Goal: Information Seeking & Learning: Find specific page/section

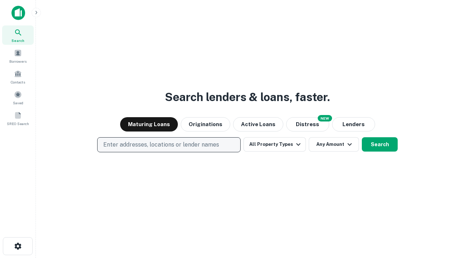
click at [168, 145] on p "Enter addresses, locations or lender names" at bounding box center [161, 144] width 116 height 9
type input "**********"
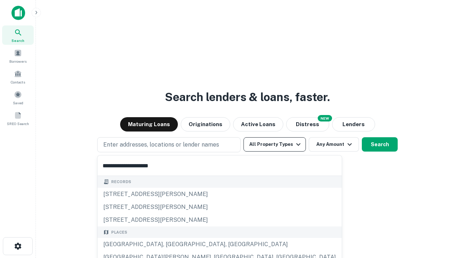
click at [171, 244] on div "[GEOGRAPHIC_DATA], [GEOGRAPHIC_DATA], [GEOGRAPHIC_DATA]" at bounding box center [219, 244] width 244 height 13
click at [274, 144] on button "All Property Types" at bounding box center [274, 144] width 62 height 14
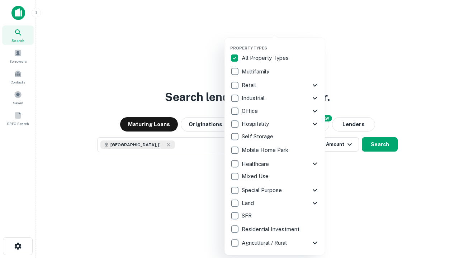
click at [280, 43] on button "button" at bounding box center [280, 43] width 100 height 0
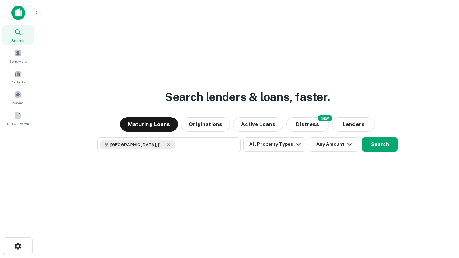
scroll to position [11, 0]
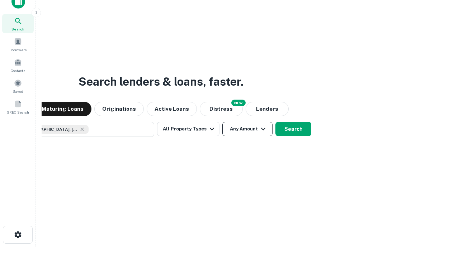
click at [222, 122] on button "Any Amount" at bounding box center [247, 129] width 50 height 14
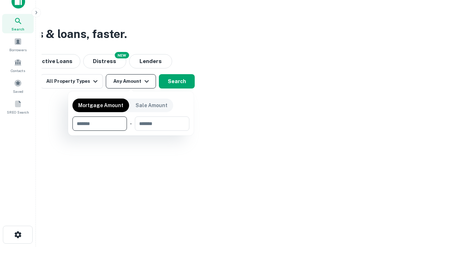
type input "*******"
click at [131, 131] on button "button" at bounding box center [130, 131] width 117 height 0
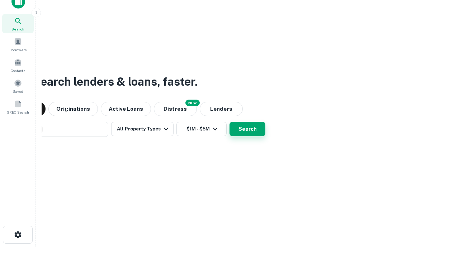
click at [229, 122] on button "Search" at bounding box center [247, 129] width 36 height 14
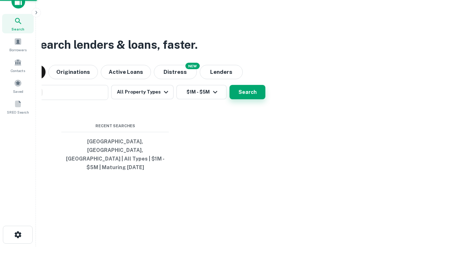
scroll to position [23, 203]
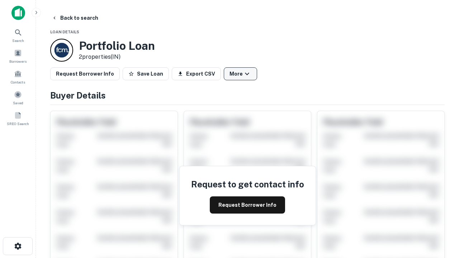
click at [240, 74] on button "More" at bounding box center [240, 73] width 33 height 13
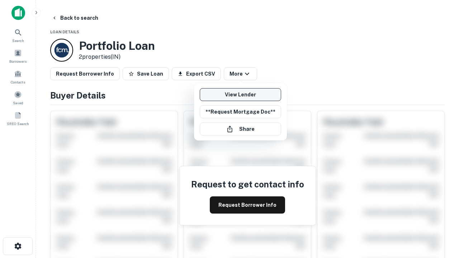
click at [240, 95] on link "View Lender" at bounding box center [240, 94] width 81 height 13
